Goal: Transaction & Acquisition: Purchase product/service

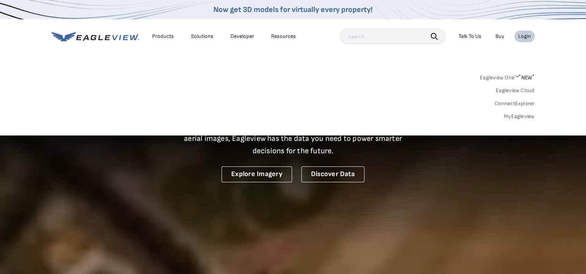
click at [524, 118] on link "MyEagleview" at bounding box center [519, 116] width 31 height 7
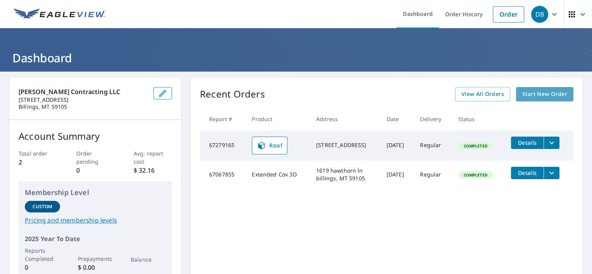
click at [533, 95] on span "Start New Order" at bounding box center [544, 95] width 45 height 10
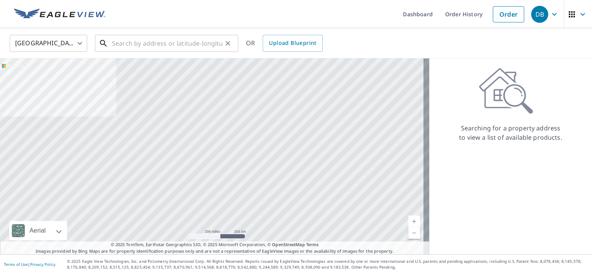
click at [169, 42] on input "text" at bounding box center [167, 44] width 110 height 22
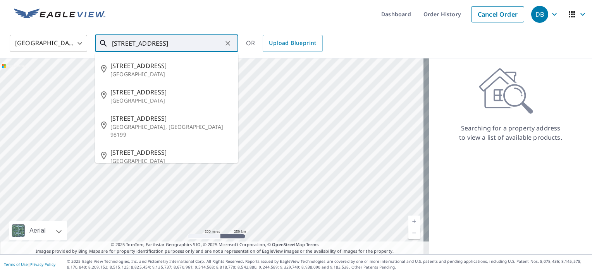
type input "3315 38th Street West"
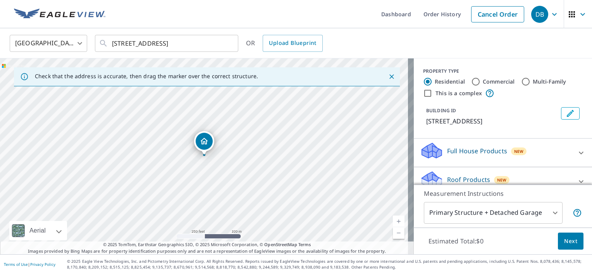
click at [553, 153] on div "Full House Products New" at bounding box center [496, 153] width 152 height 22
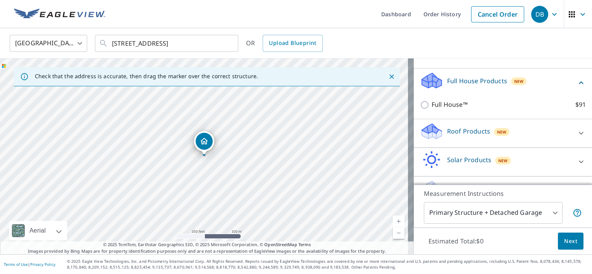
scroll to position [71, 0]
click at [523, 134] on div "Roof Products New" at bounding box center [496, 133] width 152 height 22
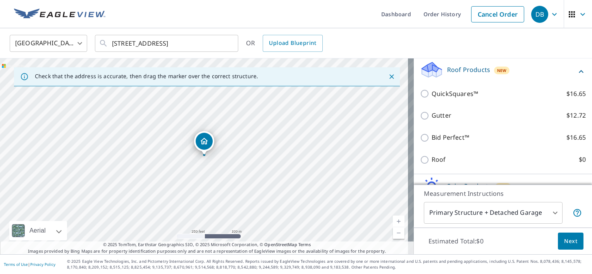
scroll to position [133, 0]
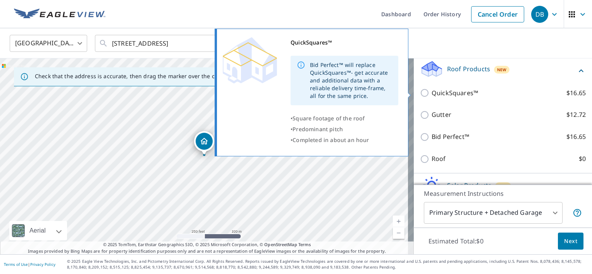
click at [420, 91] on input "QuickSquares™ $16.65" at bounding box center [426, 92] width 12 height 9
checkbox input "true"
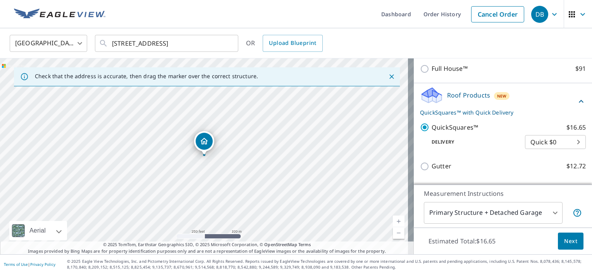
scroll to position [105, 0]
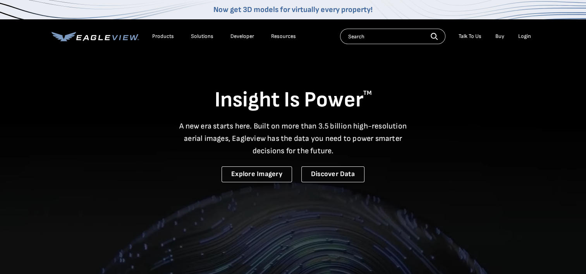
click at [527, 38] on div "Login" at bounding box center [524, 36] width 13 height 7
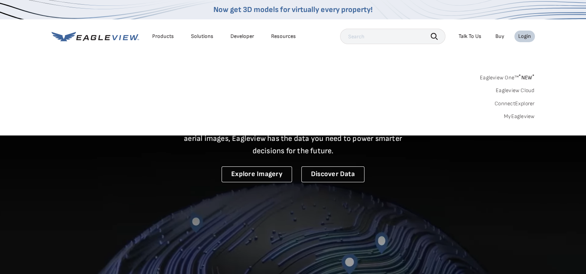
click at [522, 118] on link "MyEagleview" at bounding box center [519, 116] width 31 height 7
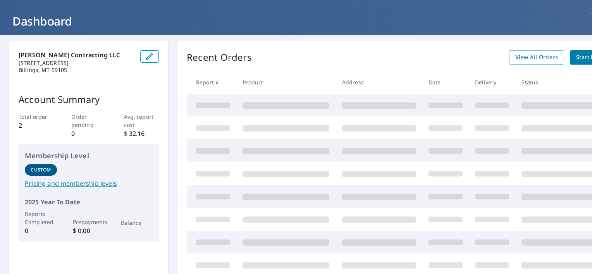
scroll to position [33, 0]
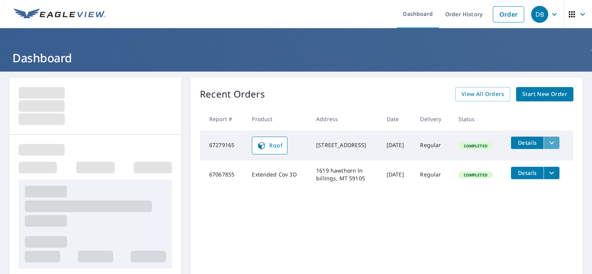
click at [552, 141] on icon "filesDropdownBtn-67279165" at bounding box center [551, 142] width 9 height 9
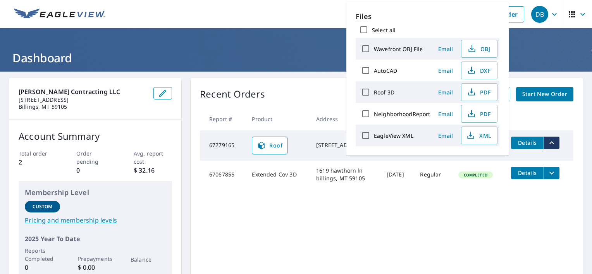
click at [319, 106] on div "Recent Orders View All Orders Start New Order Report # Product Address Date Del…" at bounding box center [387, 183] width 392 height 210
